Goal: Obtain resource: Obtain resource

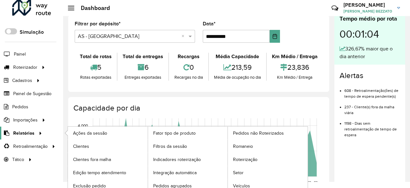
scroll to position [9, 0]
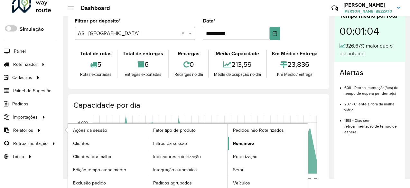
click at [259, 139] on link "Romaneio" at bounding box center [268, 143] width 80 height 13
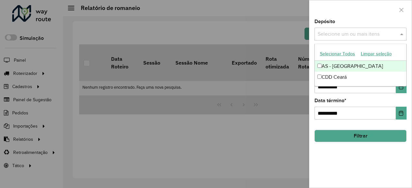
click at [387, 37] on input "text" at bounding box center [357, 35] width 82 height 8
click at [343, 50] on button "Selecionar Todos" at bounding box center [337, 54] width 41 height 10
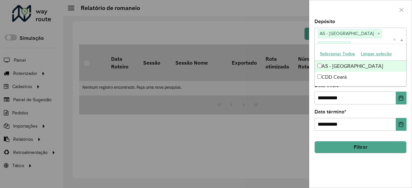
click at [361, 9] on div at bounding box center [361, 9] width 102 height 19
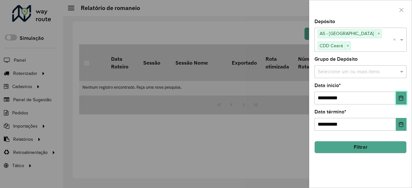
click at [403, 96] on icon "Choose Date" at bounding box center [401, 98] width 4 height 5
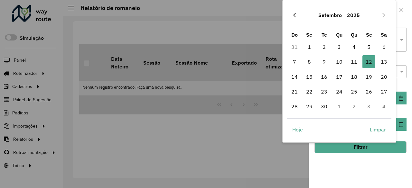
click at [292, 14] on icon "Previous Month" at bounding box center [294, 15] width 5 height 5
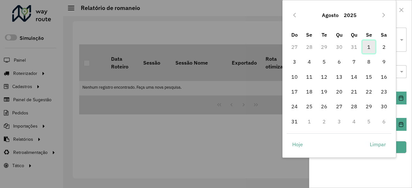
click at [367, 48] on span "1" at bounding box center [369, 47] width 13 height 13
type input "**********"
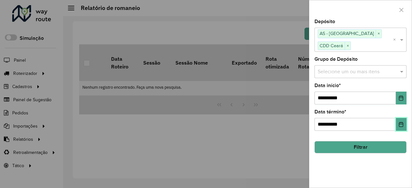
click at [402, 118] on button "Choose Date" at bounding box center [401, 124] width 11 height 13
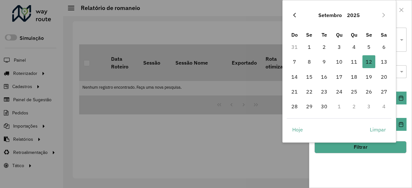
click at [299, 14] on button "Previous Month" at bounding box center [295, 15] width 10 height 10
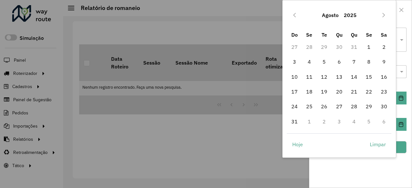
click at [288, 119] on td "31" at bounding box center [294, 121] width 15 height 15
click at [294, 119] on span "31" at bounding box center [294, 121] width 13 height 13
type input "**********"
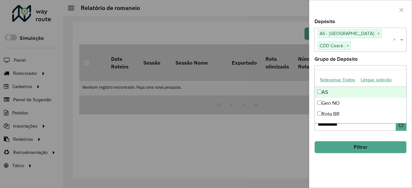
click at [356, 68] on input "text" at bounding box center [357, 72] width 82 height 8
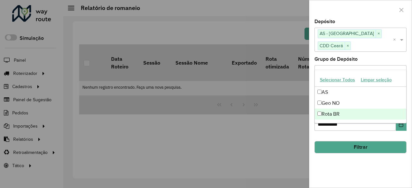
click at [363, 141] on button "Filtrar" at bounding box center [361, 147] width 92 height 12
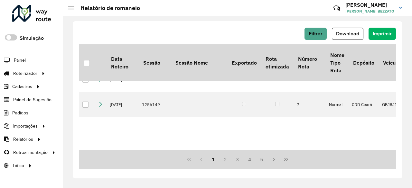
scroll to position [161, 0]
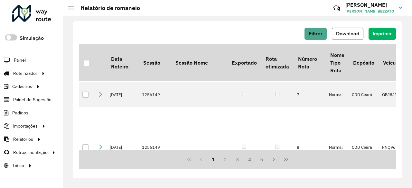
click at [342, 34] on span "Download" at bounding box center [347, 33] width 23 height 5
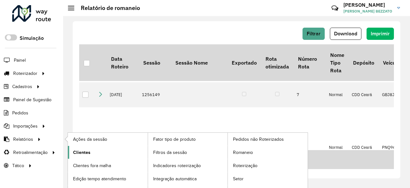
click at [77, 147] on link "Clientes" at bounding box center [108, 152] width 80 height 13
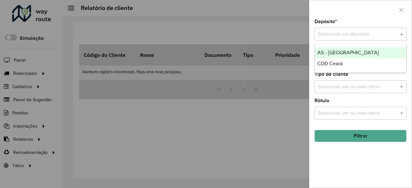
click at [364, 28] on div "Selecione um depósito" at bounding box center [361, 34] width 92 height 13
click at [346, 51] on div "AS - [GEOGRAPHIC_DATA]" at bounding box center [361, 52] width 92 height 11
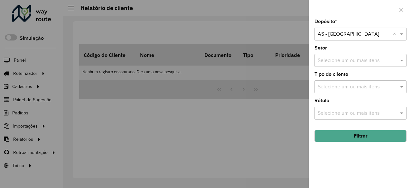
click at [378, 35] on input "text" at bounding box center [354, 35] width 73 height 8
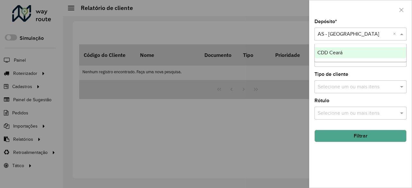
click at [363, 51] on div "CDD Ceará" at bounding box center [361, 52] width 92 height 11
click at [364, 34] on input "text" at bounding box center [354, 35] width 73 height 8
click at [360, 20] on div "Depósito * Selecione um depósito × CDD Ceará ×" at bounding box center [361, 29] width 92 height 21
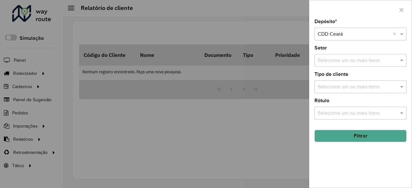
click at [353, 132] on button "Filtrar" at bounding box center [361, 136] width 92 height 12
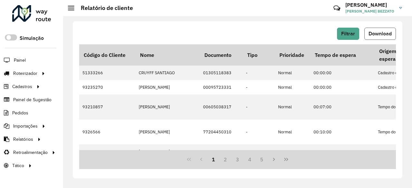
click at [389, 29] on button "Download" at bounding box center [381, 34] width 32 height 12
